Goal: Navigation & Orientation: Find specific page/section

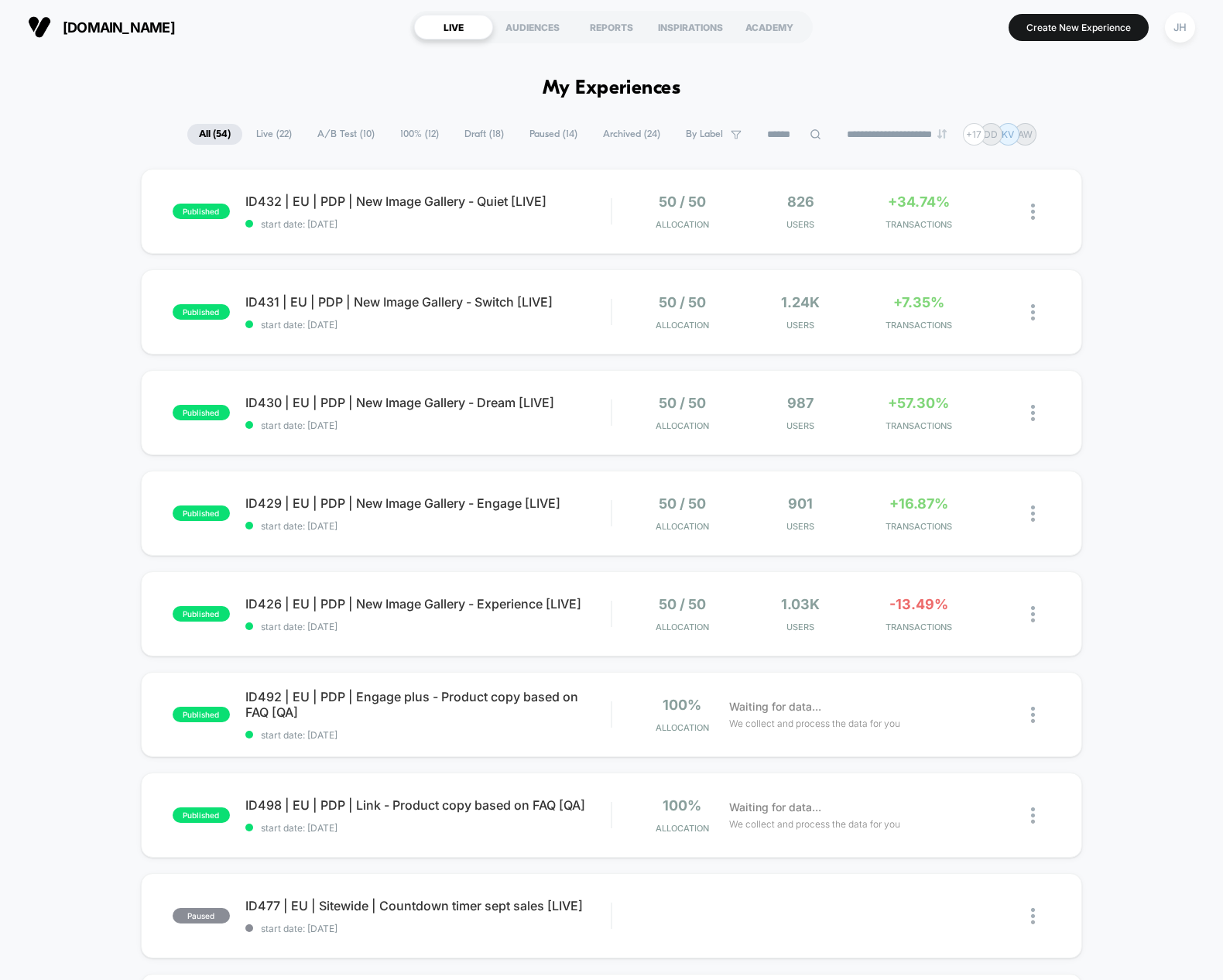
click at [176, 17] on button "[DOMAIN_NAME]" at bounding box center [101, 27] width 156 height 25
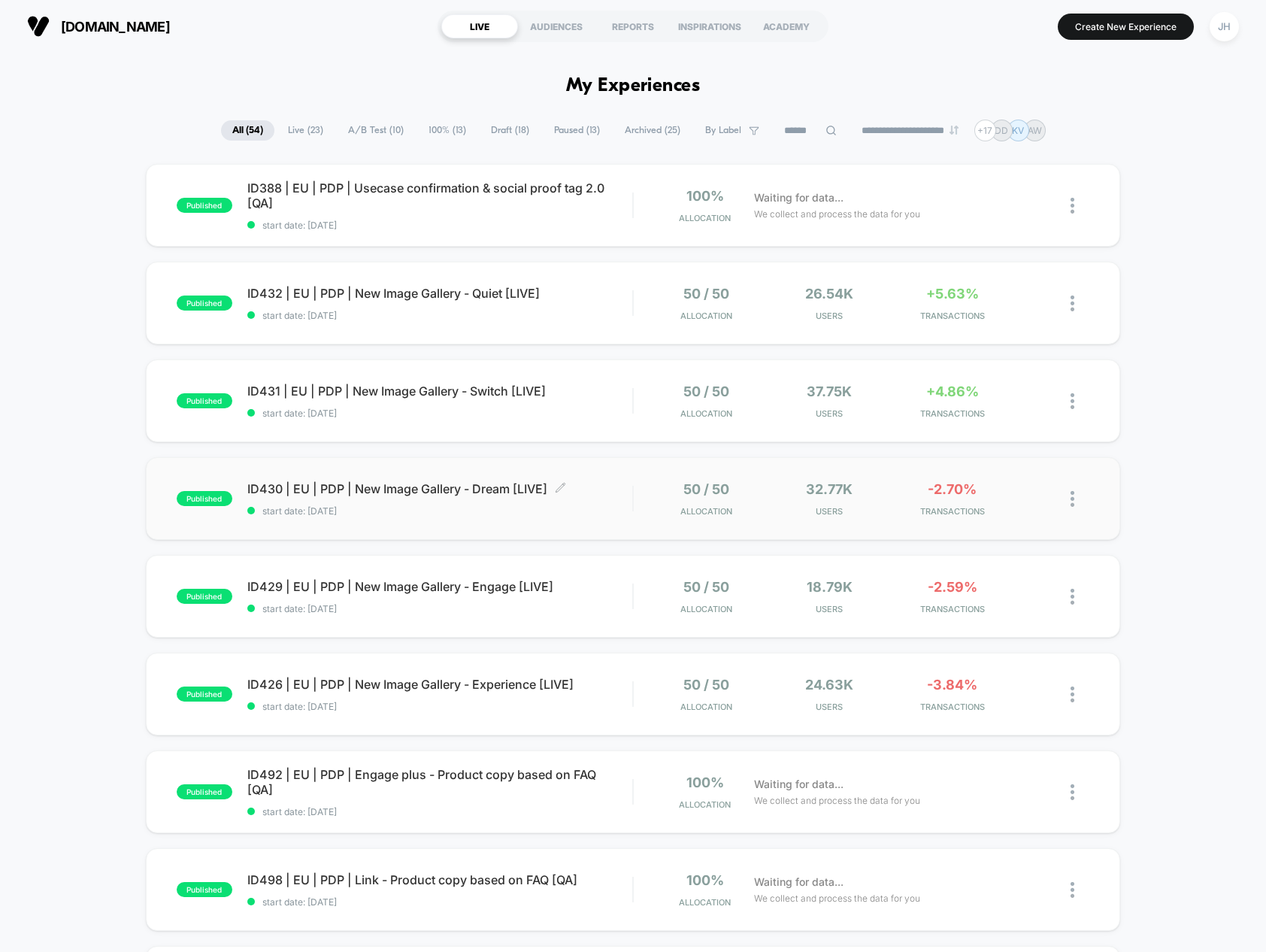
click at [355, 494] on span "ID430 | EU | PDP | New Image Gallery - Dream [LIVE] Click to edit experience de…" at bounding box center [441, 489] width 386 height 15
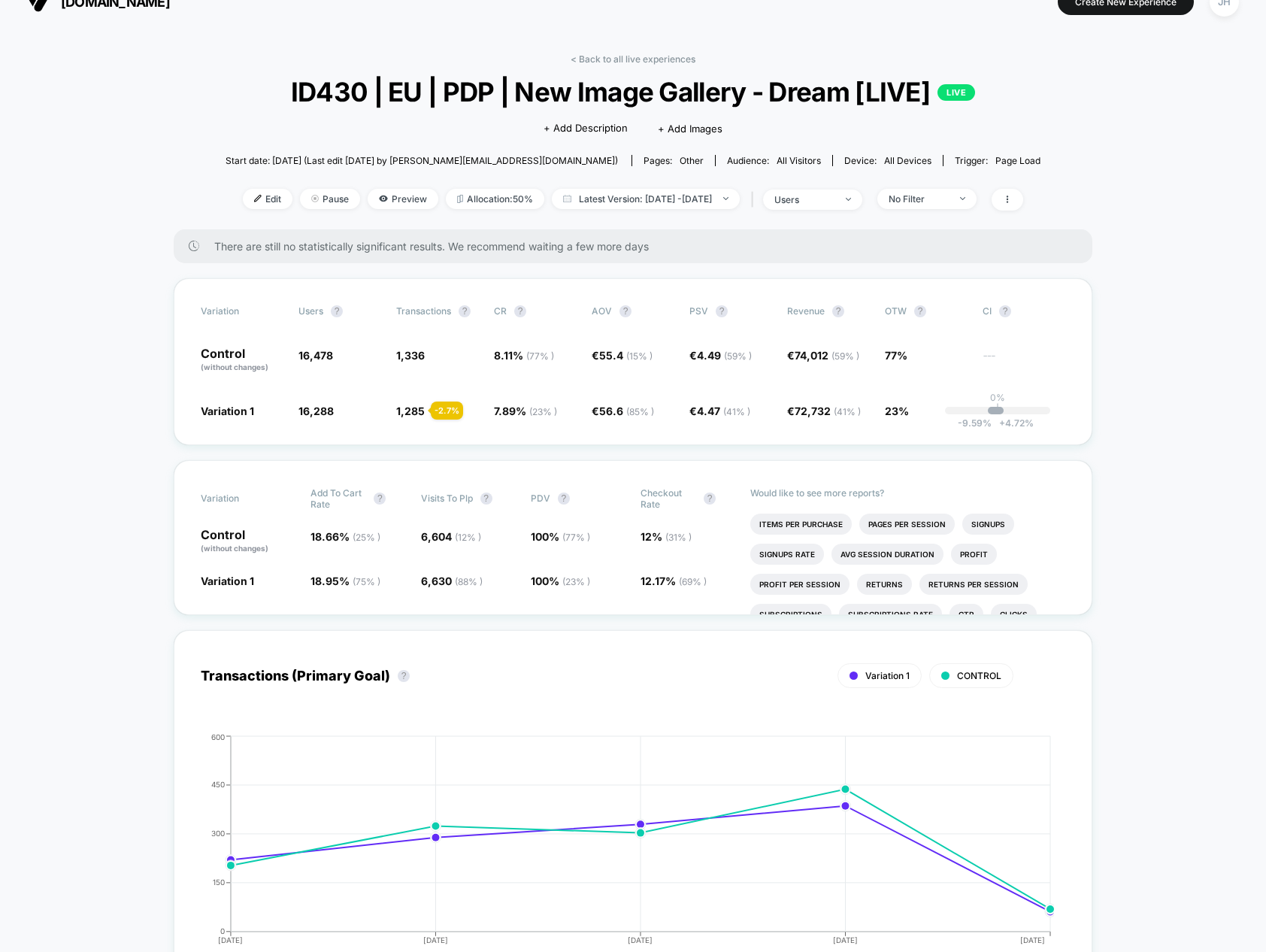
scroll to position [22, 0]
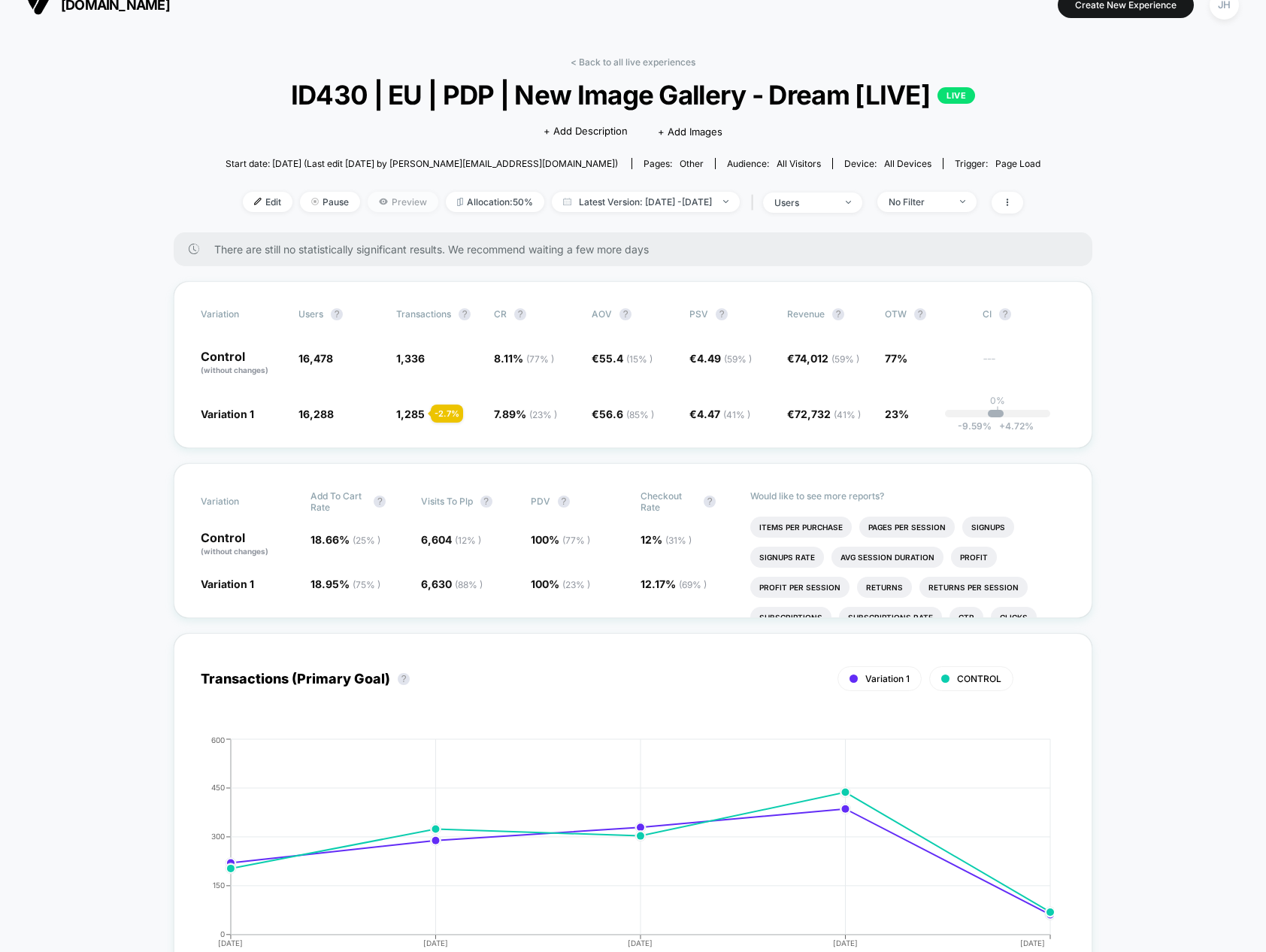
drag, startPoint x: 373, startPoint y: 179, endPoint x: 373, endPoint y: 208, distance: 29.0
click at [373, 179] on div "< Back to all live experiences ID430 | EU | PDP | New Image Gallery - Dream [LI…" at bounding box center [633, 144] width 815 height 176
click at [372, 211] on span "Preview" at bounding box center [403, 202] width 71 height 20
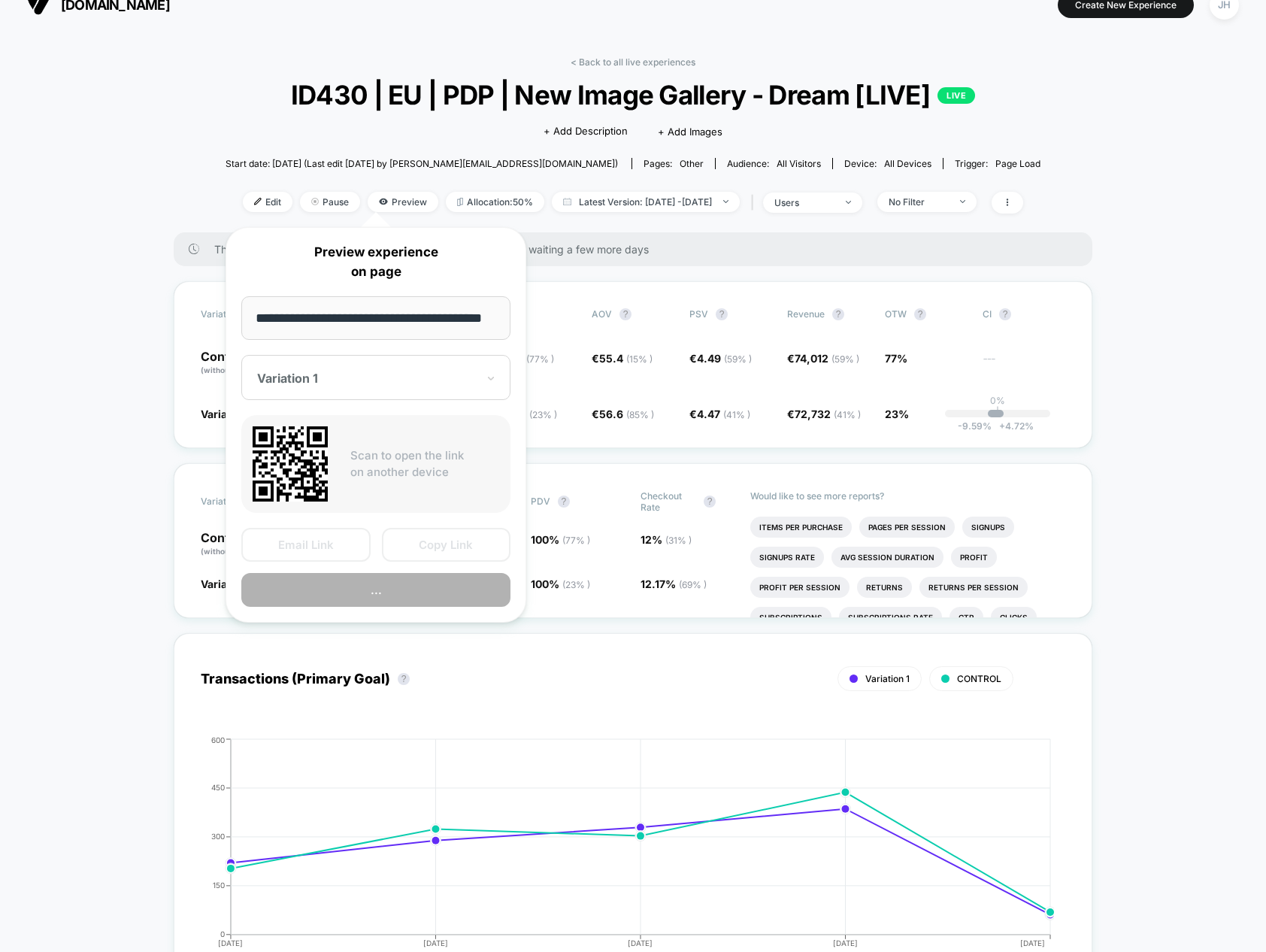
scroll to position [0, 37]
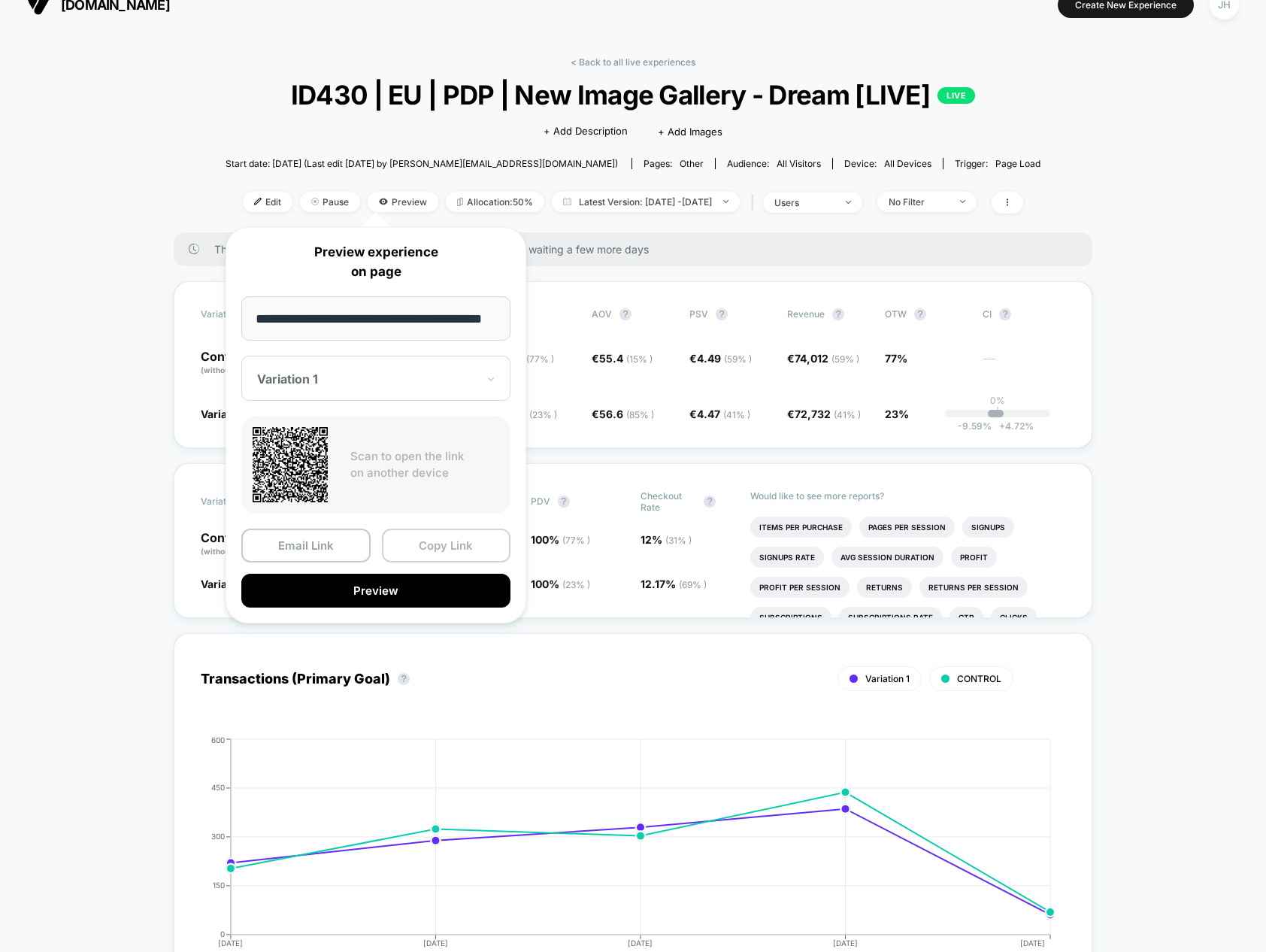
click at [422, 546] on button "Copy Link" at bounding box center [446, 545] width 129 height 34
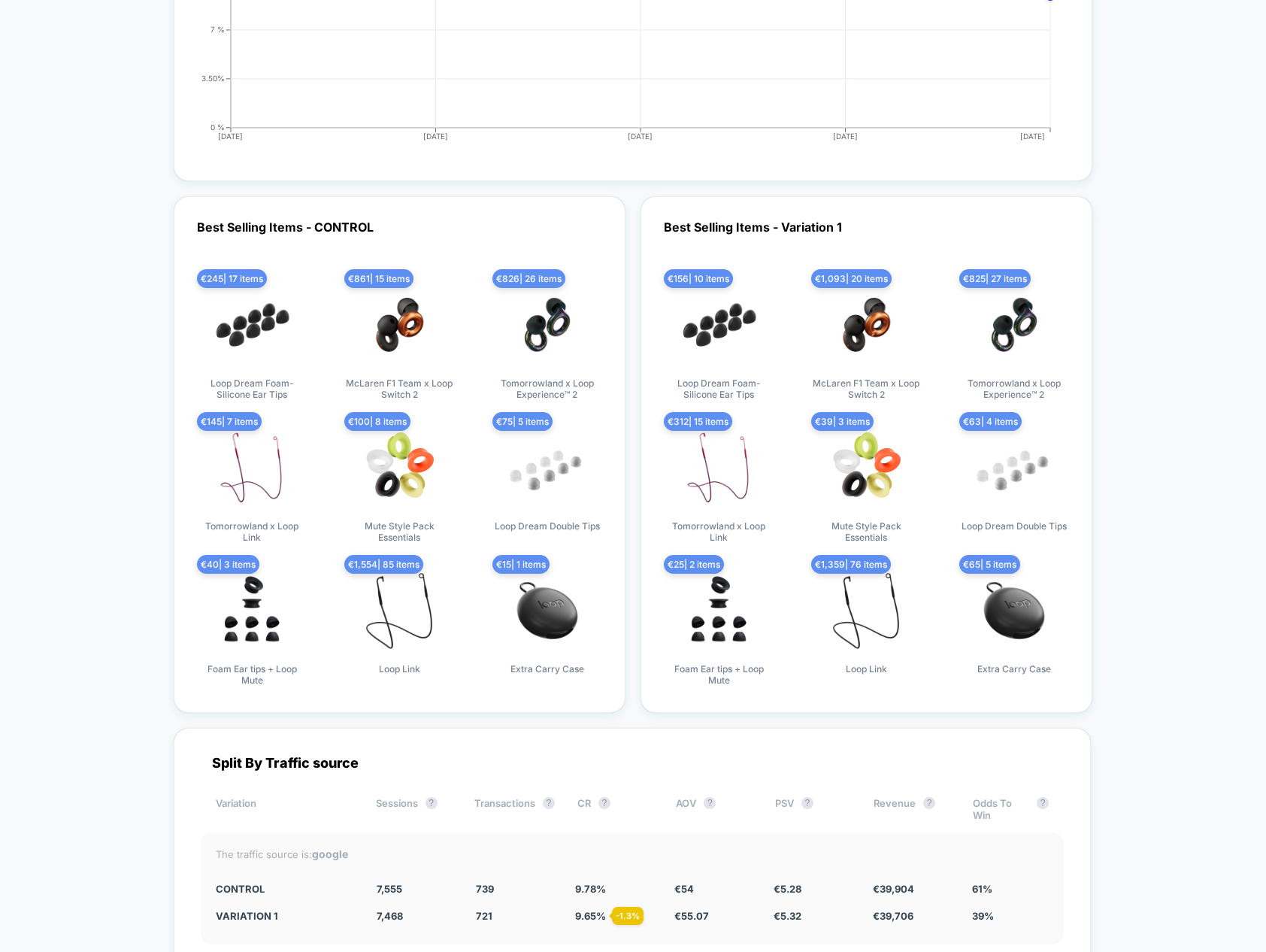
scroll to position [4190, 0]
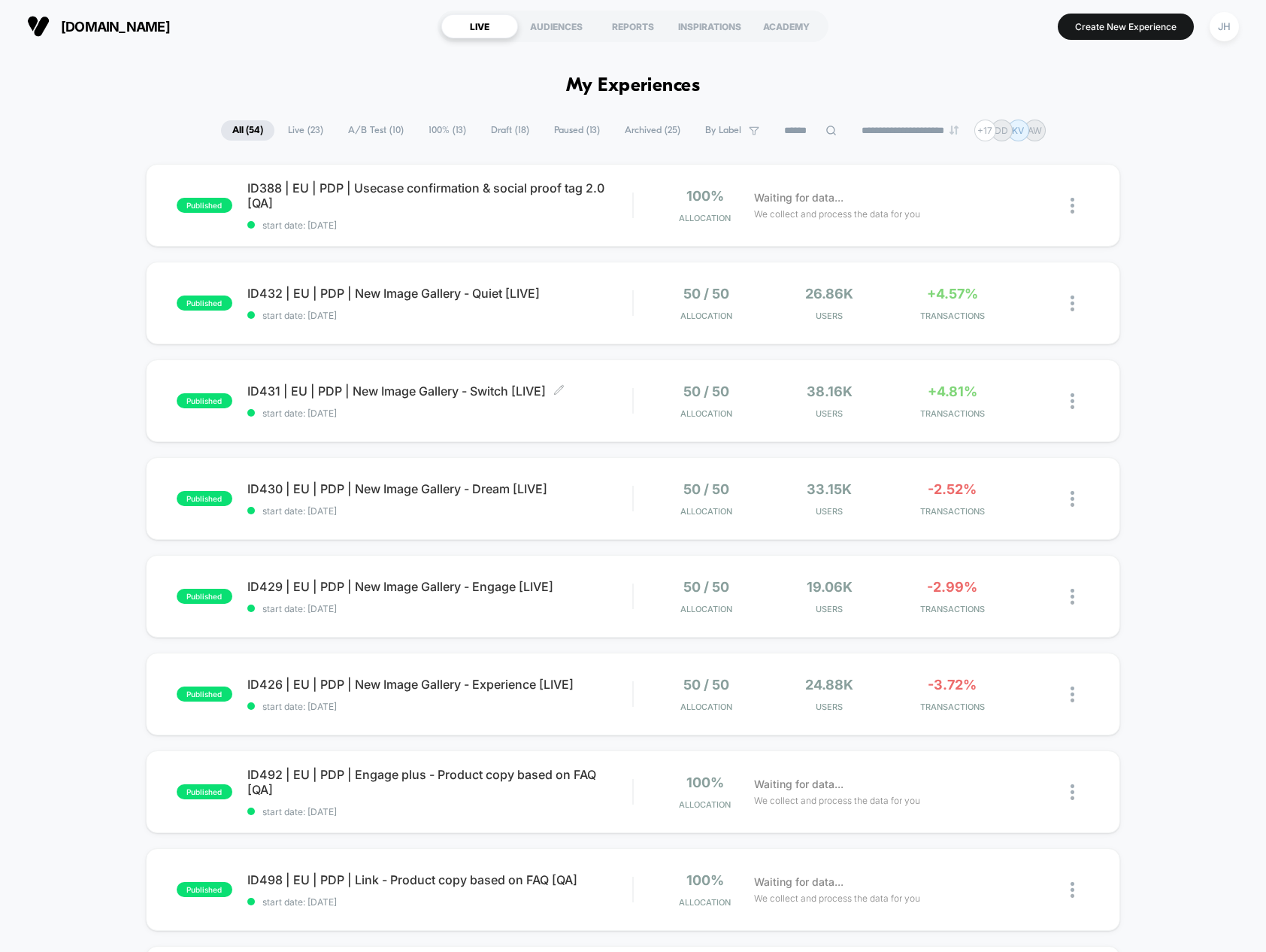
scroll to position [26, 0]
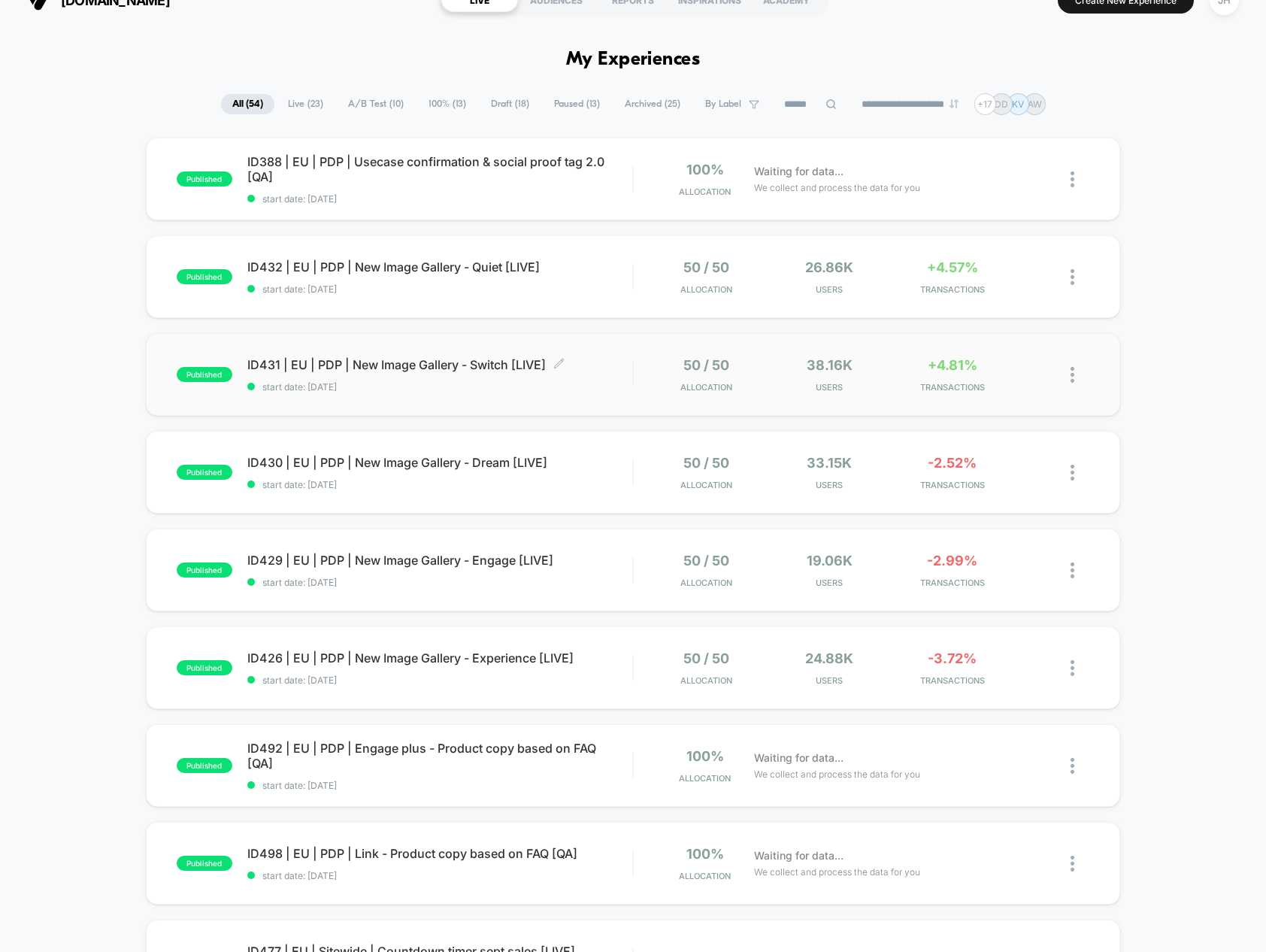
click at [478, 365] on span "ID431 | EU | PDP | New Image Gallery - Switch [LIVE] Click to edit experience d…" at bounding box center [441, 365] width 386 height 15
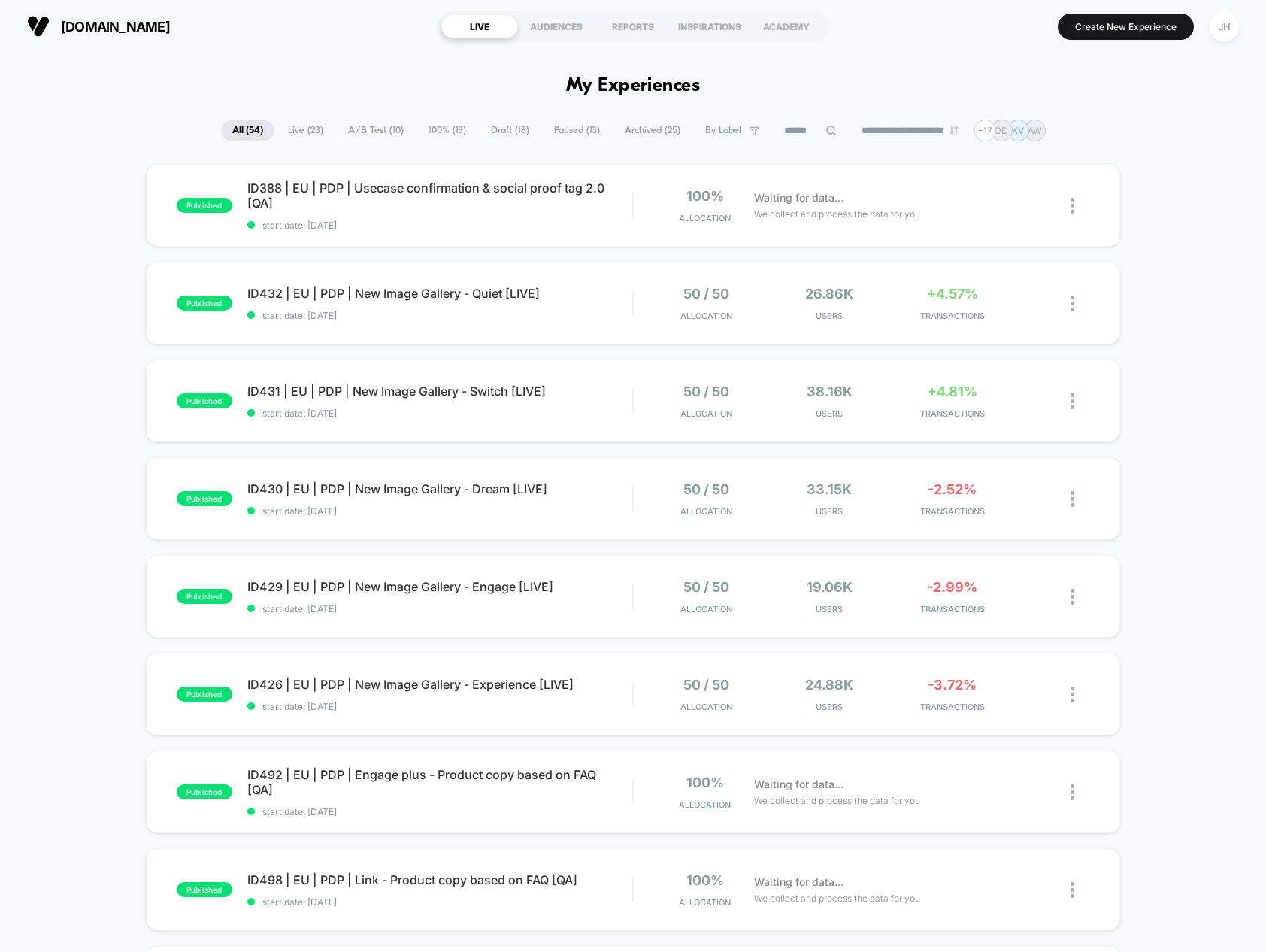
click at [1202, 24] on section "Create New Experience JH" at bounding box center [1044, 26] width 399 height 38
click at [1218, 28] on div "JH" at bounding box center [1224, 26] width 29 height 29
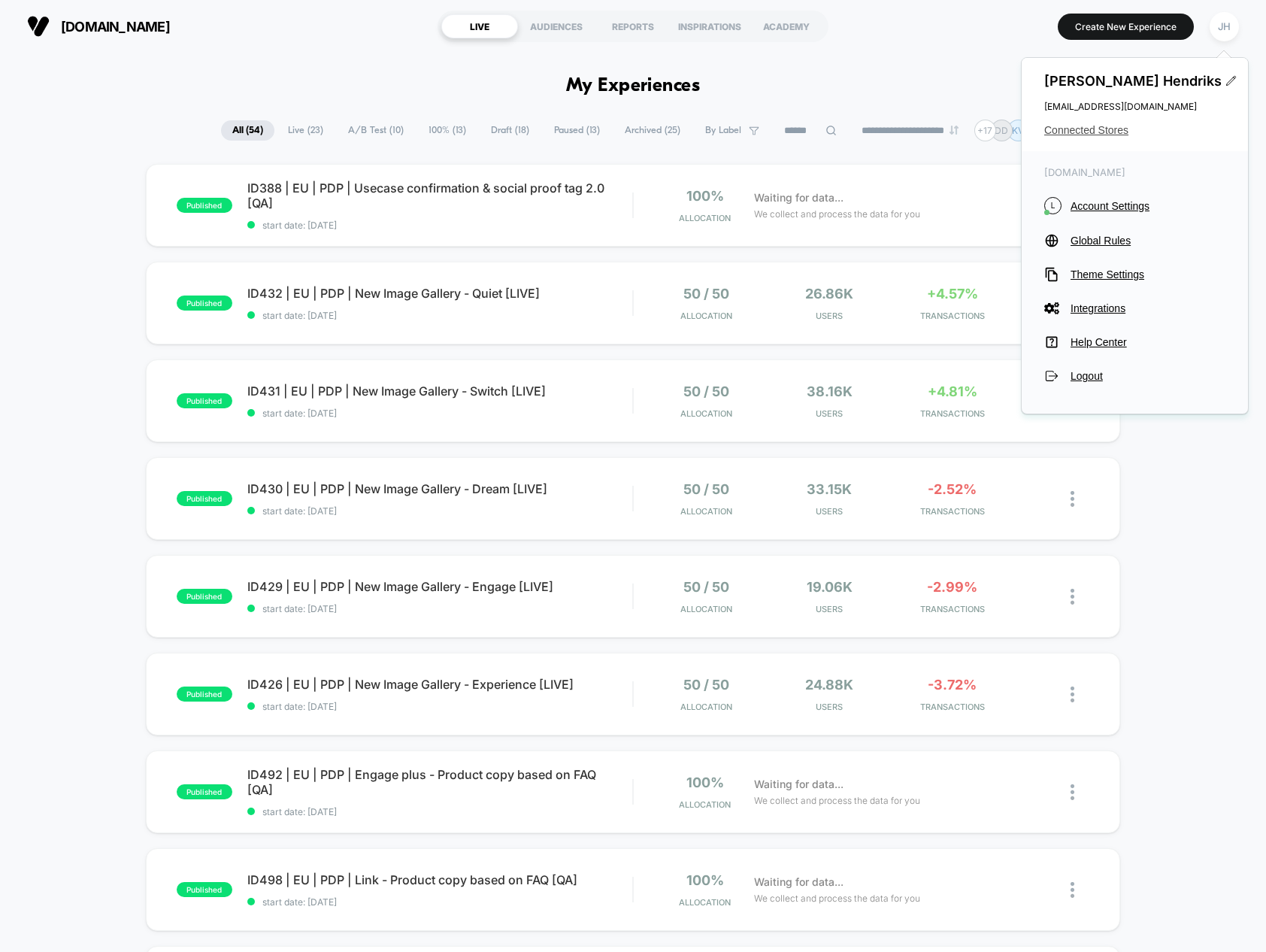
click at [1087, 132] on span "Connected Stores" at bounding box center [1134, 130] width 181 height 12
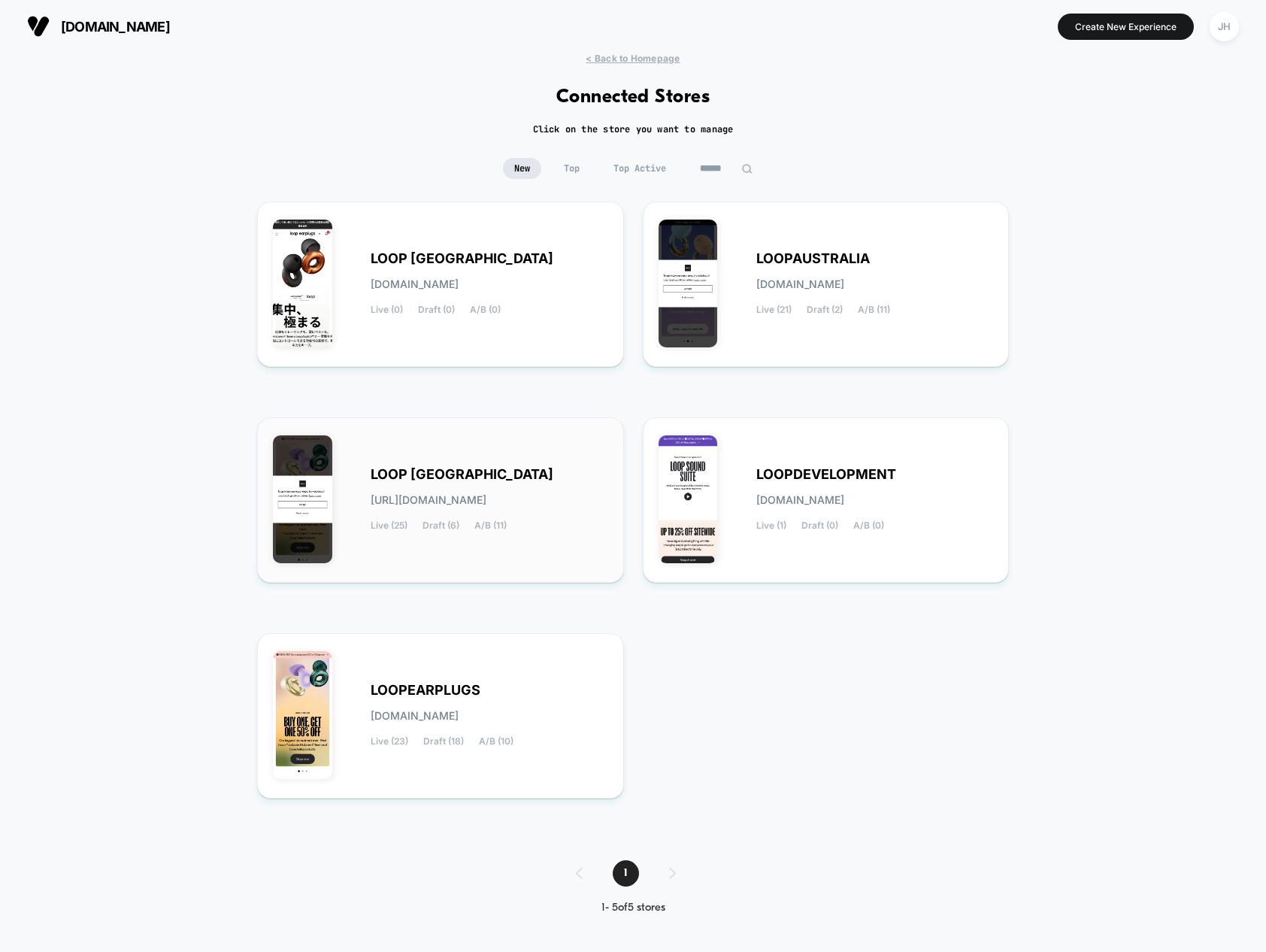
click at [462, 472] on span "LOOP UNITED STATES" at bounding box center [462, 474] width 183 height 10
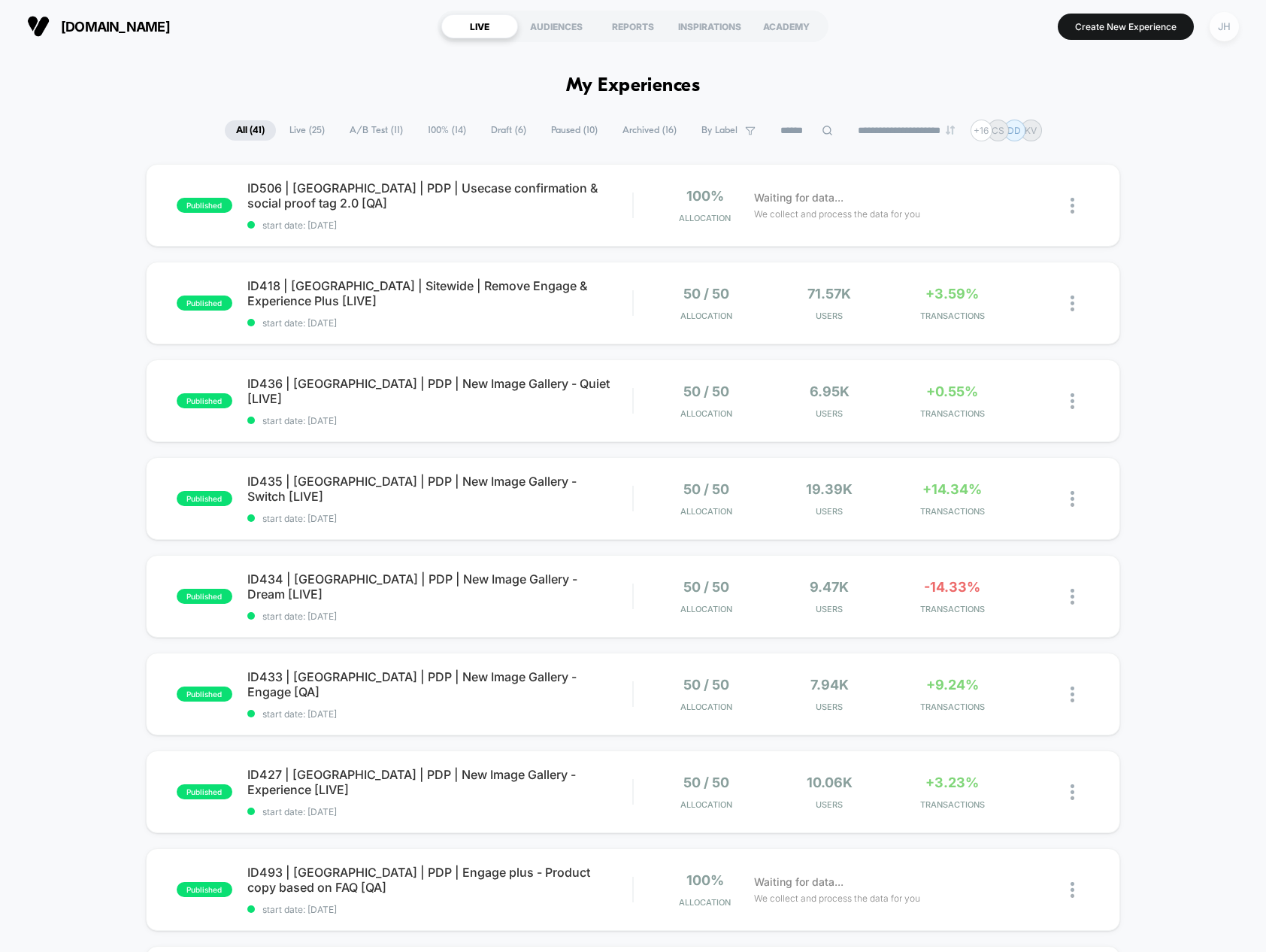
click at [1224, 18] on div "JH" at bounding box center [1224, 26] width 29 height 29
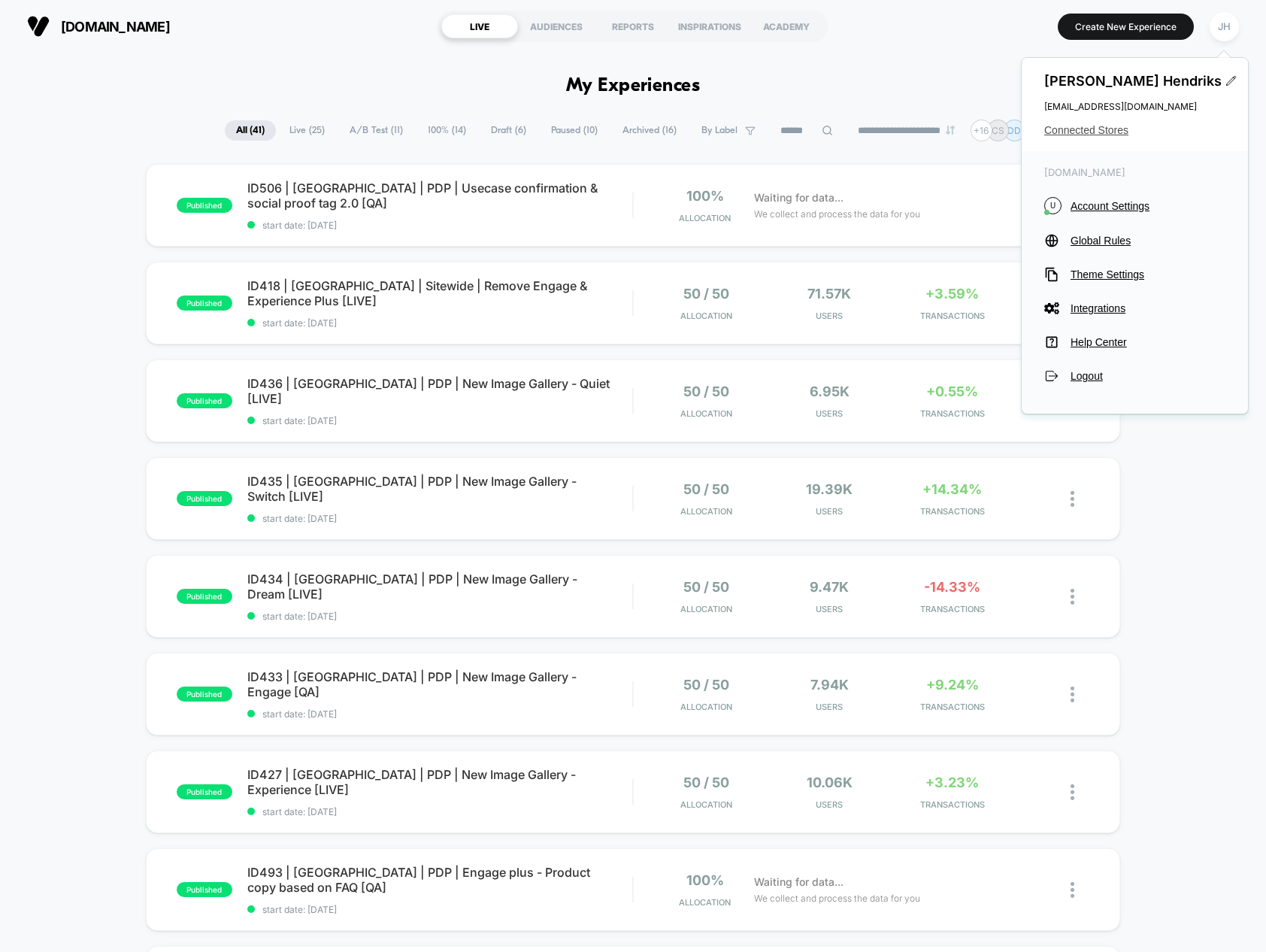
click at [1099, 124] on span "Connected Stores" at bounding box center [1134, 130] width 181 height 12
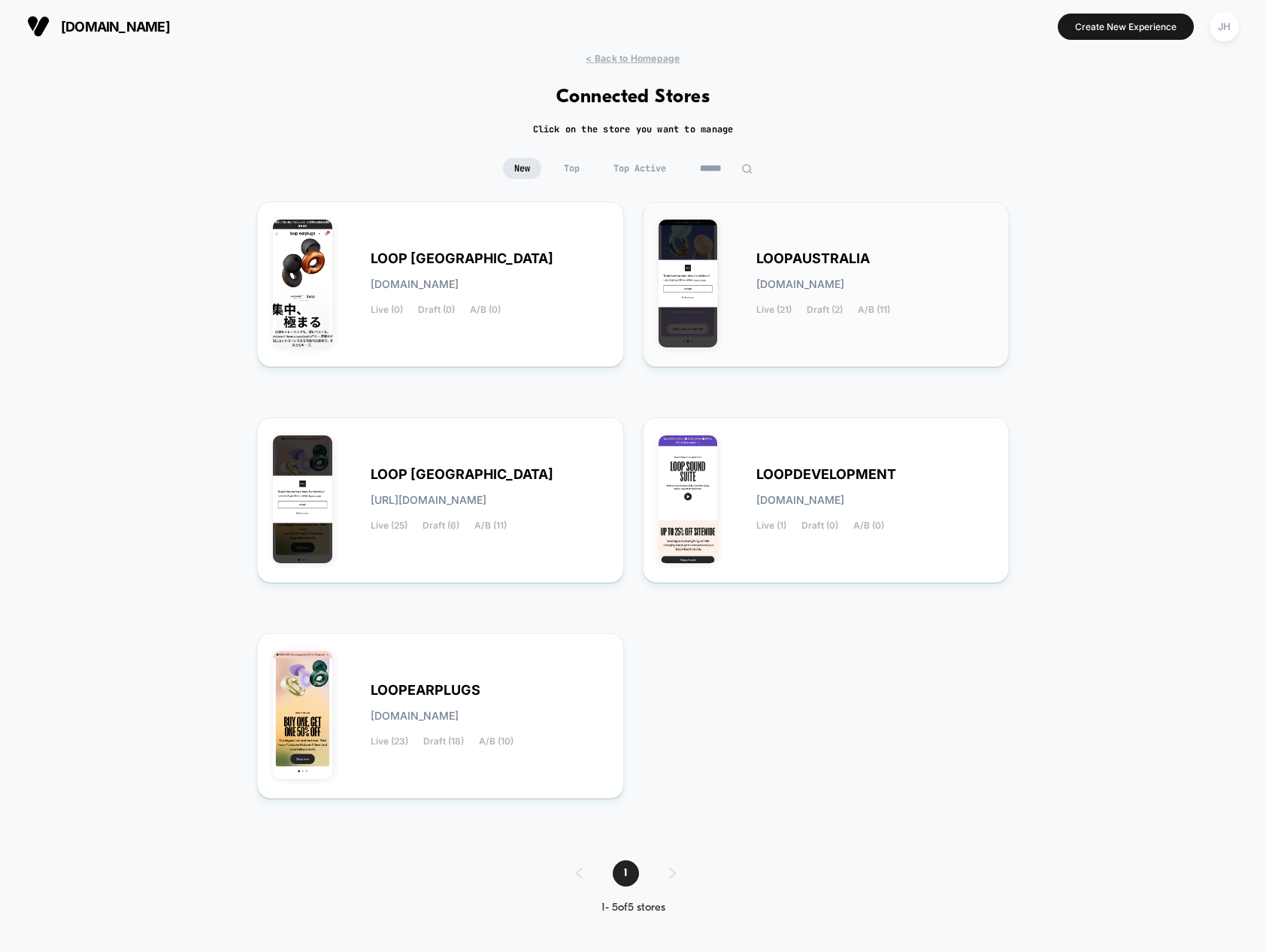
click at [798, 262] on span "LOOPAUSTRALIA" at bounding box center [813, 259] width 114 height 10
